Goal: Task Accomplishment & Management: Manage account settings

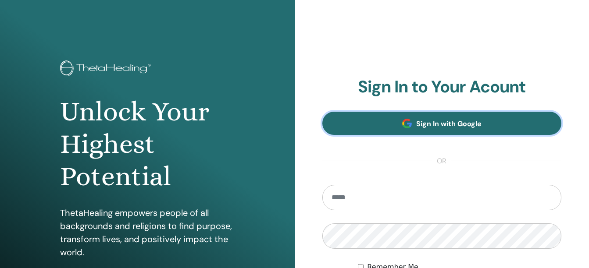
click at [418, 121] on span "Sign In with Google" at bounding box center [448, 123] width 65 height 9
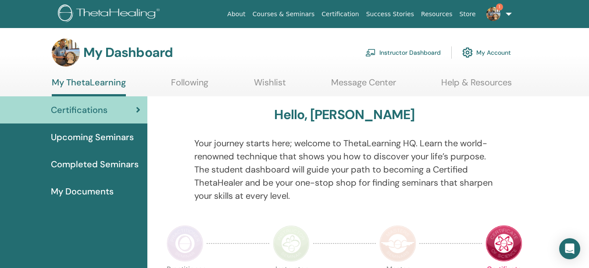
click at [385, 57] on link "Instructor Dashboard" at bounding box center [402, 52] width 75 height 19
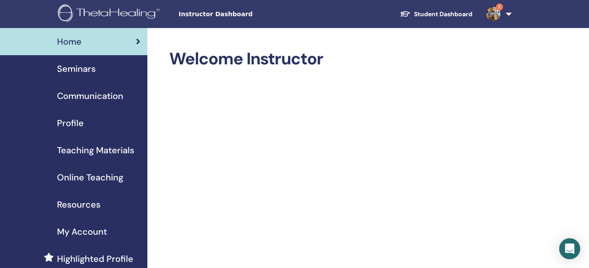
click at [74, 65] on span "Seminars" at bounding box center [76, 68] width 39 height 13
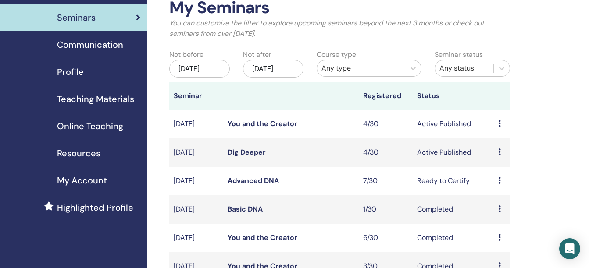
scroll to position [53, 0]
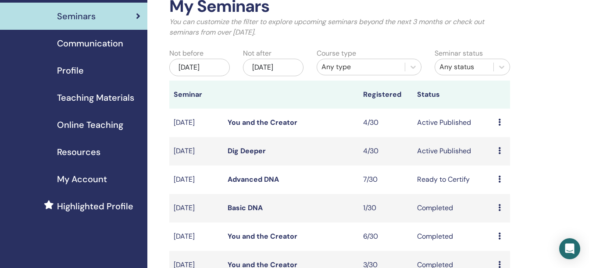
click at [238, 156] on link "Dig Deeper" at bounding box center [246, 150] width 38 height 9
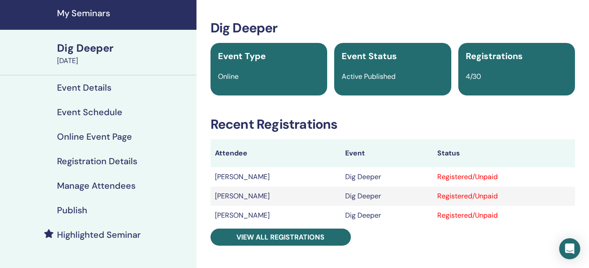
scroll to position [58, 0]
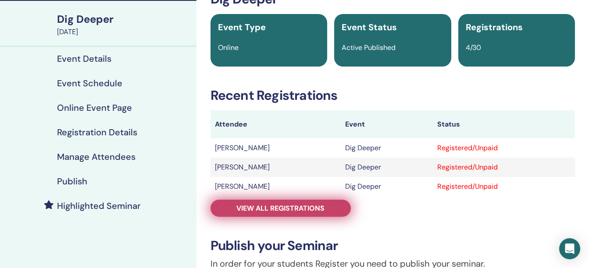
click at [315, 206] on span "View all registrations" at bounding box center [280, 208] width 88 height 9
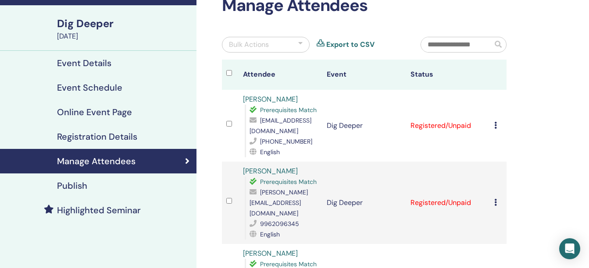
scroll to position [45, 0]
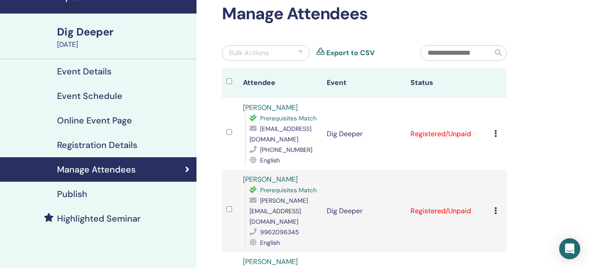
scroll to position [58, 0]
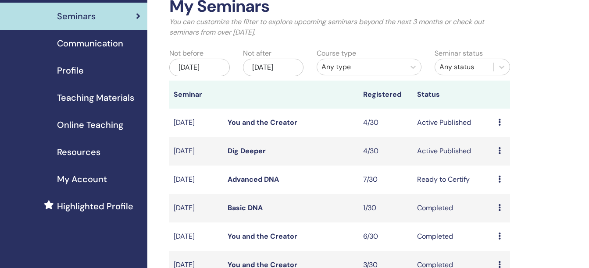
scroll to position [53, 0]
click at [257, 156] on link "Dig Deeper" at bounding box center [246, 150] width 38 height 9
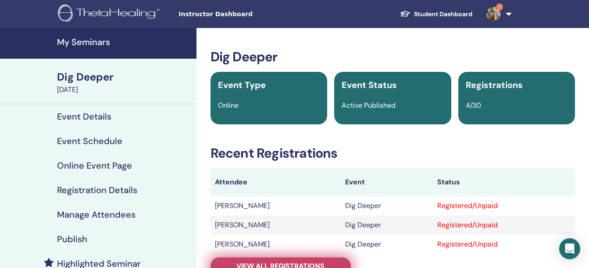
click at [322, 261] on link "View all registrations" at bounding box center [280, 266] width 140 height 17
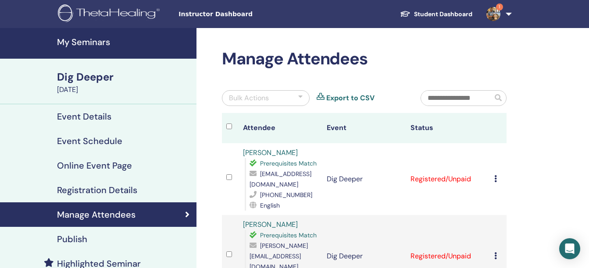
click at [89, 41] on h4 "My Seminars" at bounding box center [124, 42] width 134 height 11
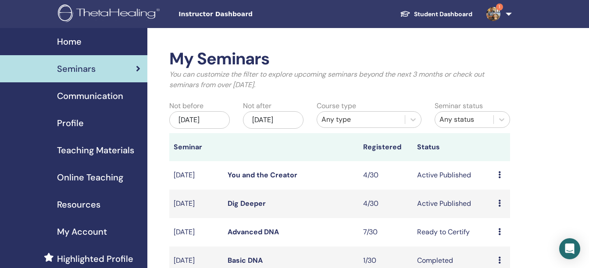
click at [279, 180] on link "You and the Creator" at bounding box center [262, 174] width 70 height 9
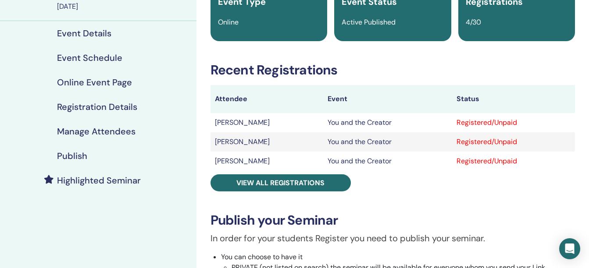
scroll to position [109, 0]
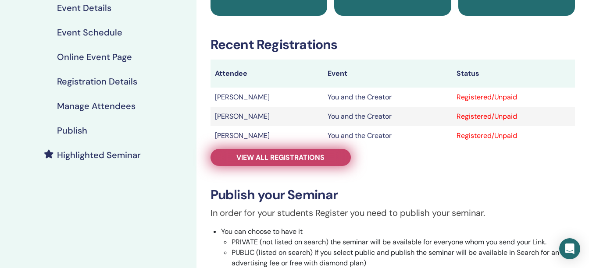
click at [302, 157] on span "View all registrations" at bounding box center [280, 157] width 88 height 9
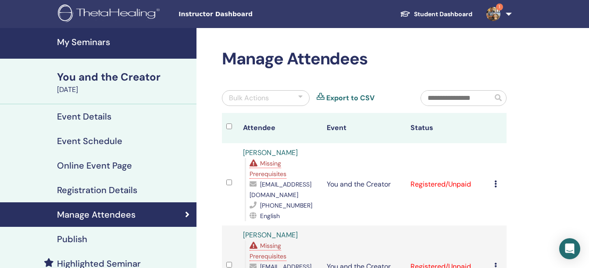
click at [497, 12] on img at bounding box center [493, 14] width 14 height 14
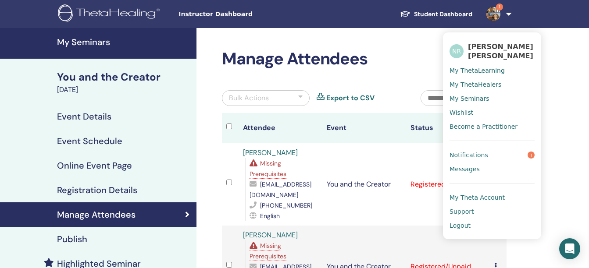
click at [470, 156] on span "Notifications" at bounding box center [468, 155] width 39 height 8
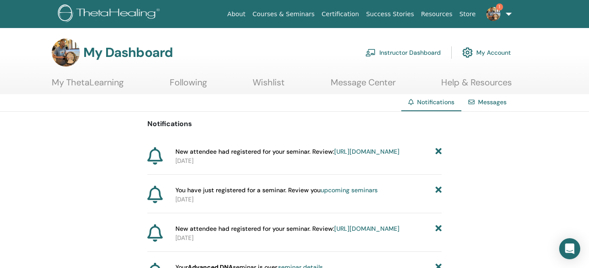
click at [392, 48] on link "Instructor Dashboard" at bounding box center [402, 52] width 75 height 19
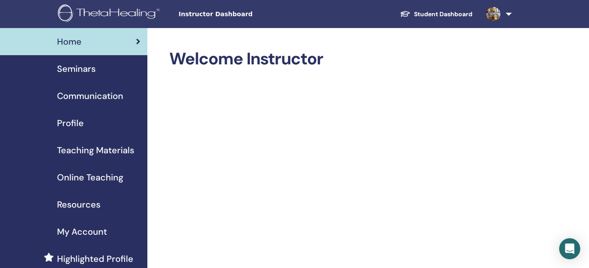
click at [78, 67] on span "Seminars" at bounding box center [76, 68] width 39 height 13
